Goal: Information Seeking & Learning: Learn about a topic

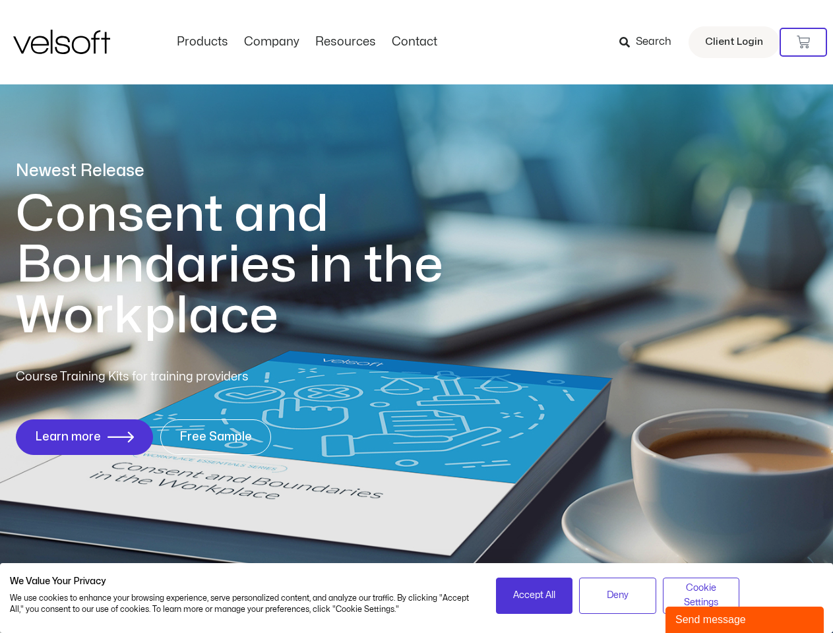
click at [416, 317] on h1 "Consent and Boundaries in the Workplace" at bounding box center [257, 265] width 482 height 152
click at [804, 42] on icon at bounding box center [803, 42] width 13 height 13
click at [534, 596] on span "Accept All" at bounding box center [534, 596] width 42 height 15
click at [618, 596] on span "Deny" at bounding box center [618, 596] width 22 height 15
click at [701, 596] on span "Cookie Settings" at bounding box center [702, 596] width 60 height 30
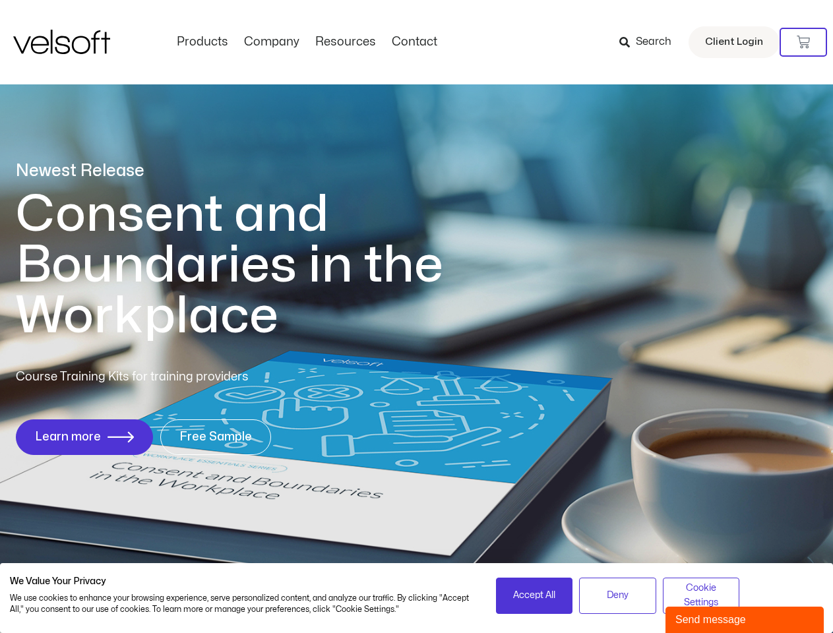
click at [745, 620] on div "Send message" at bounding box center [745, 620] width 139 height 16
